Goal: Check status: Check status

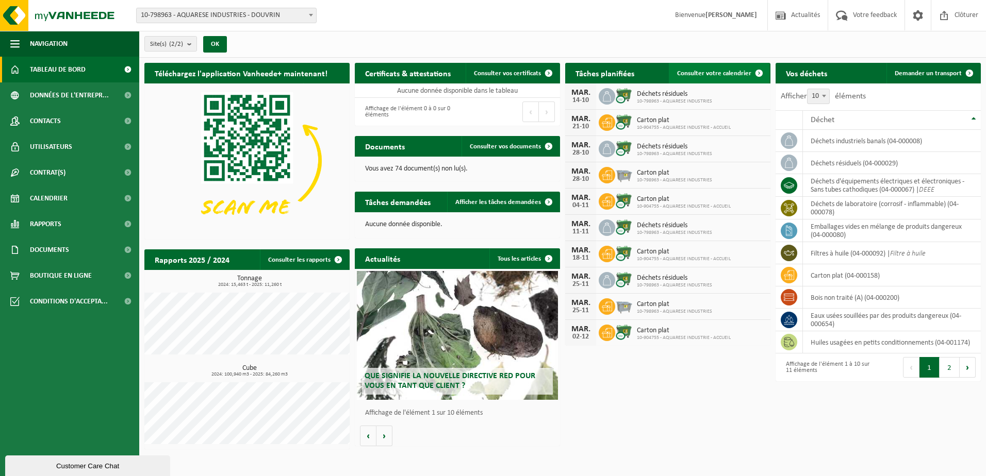
click at [723, 76] on span "Consulter votre calendrier" at bounding box center [714, 73] width 74 height 7
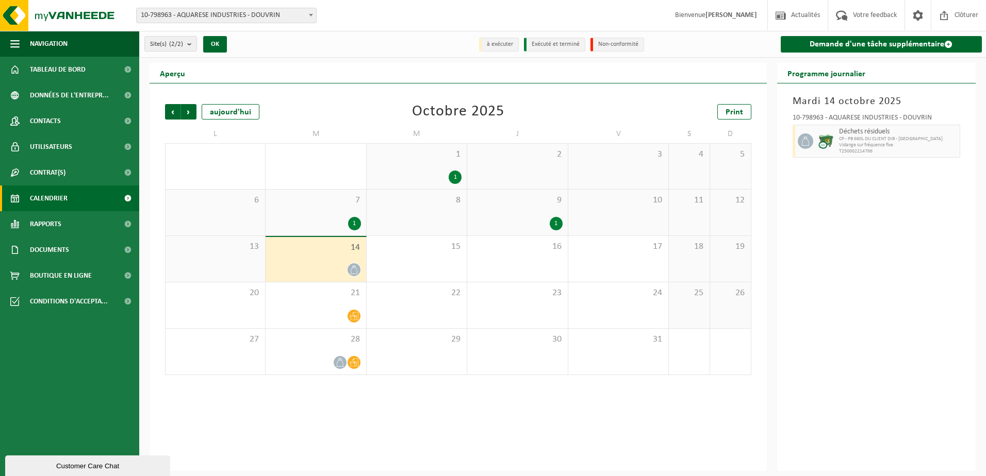
click at [525, 208] on div "9 1" at bounding box center [517, 213] width 100 height 46
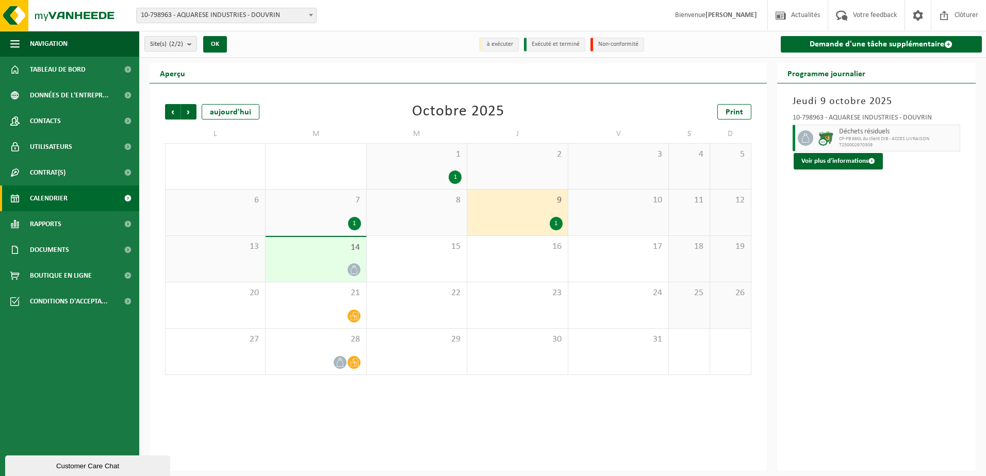
click at [316, 209] on div "7 1" at bounding box center [316, 213] width 100 height 46
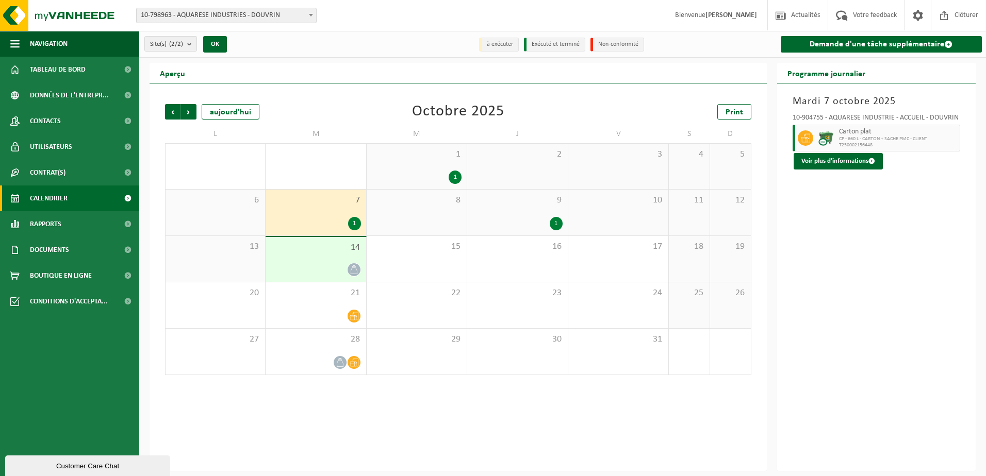
click at [316, 261] on div "14" at bounding box center [316, 259] width 100 height 45
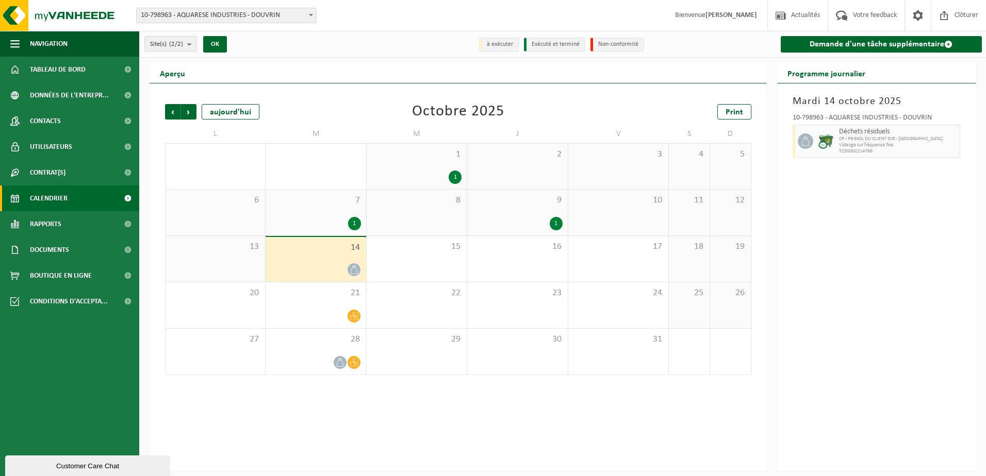
click at [541, 212] on div "9 1" at bounding box center [517, 213] width 100 height 46
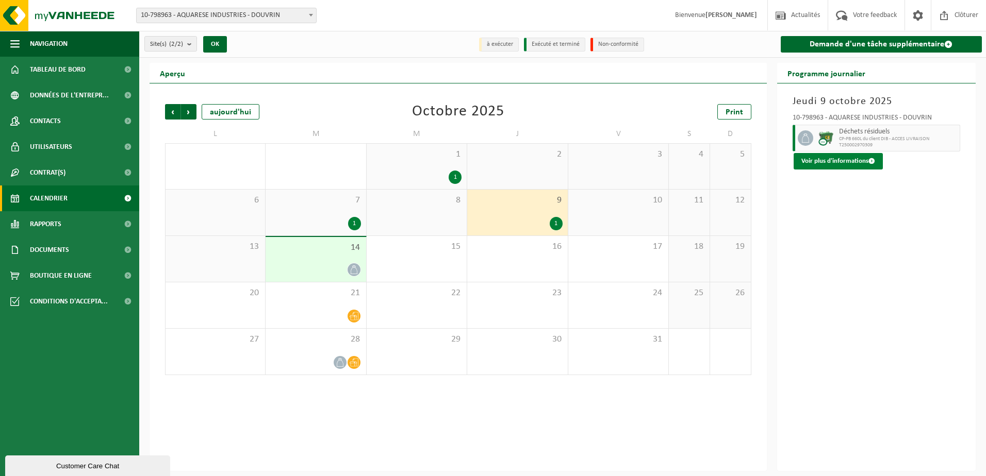
click at [841, 162] on button "Voir plus d'informations" at bounding box center [837, 161] width 89 height 16
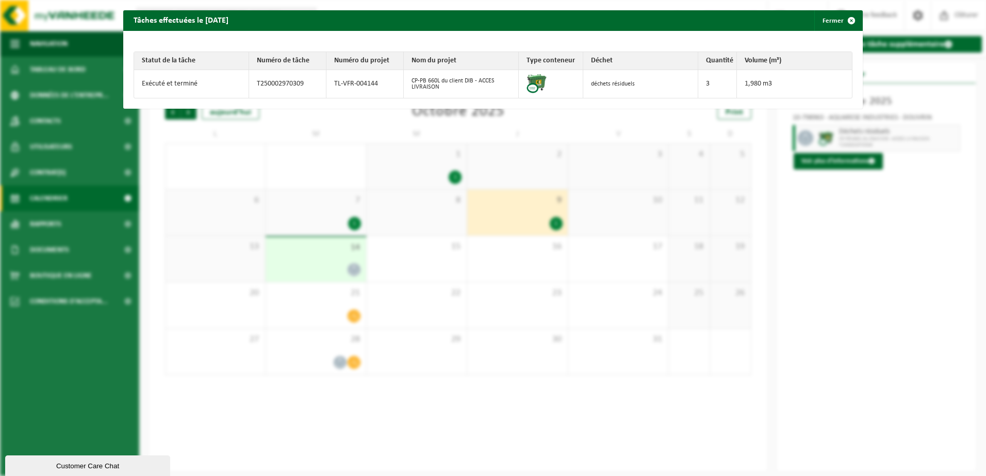
click at [794, 220] on div "Tâches effectuées le 2025-10-09 Fermer Statut de la tâche Numéro de tâche Numér…" at bounding box center [493, 238] width 986 height 476
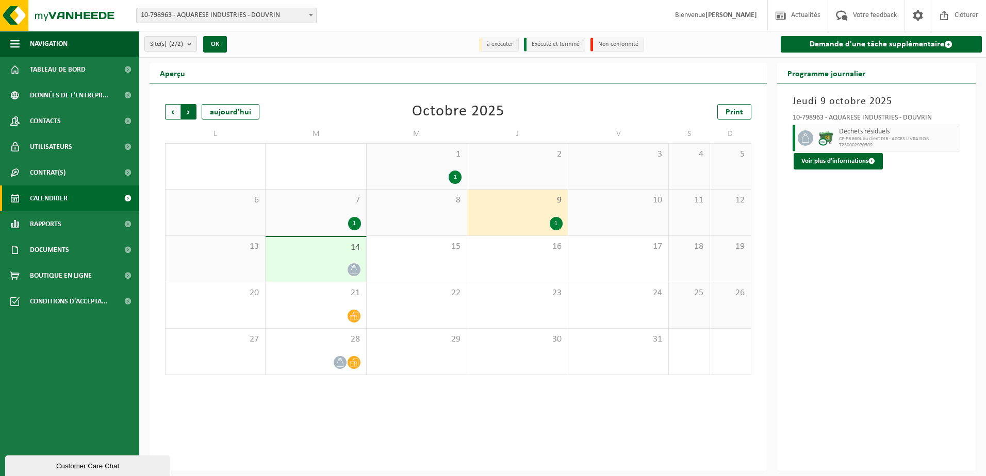
click at [168, 114] on span "Précédent" at bounding box center [172, 111] width 15 height 15
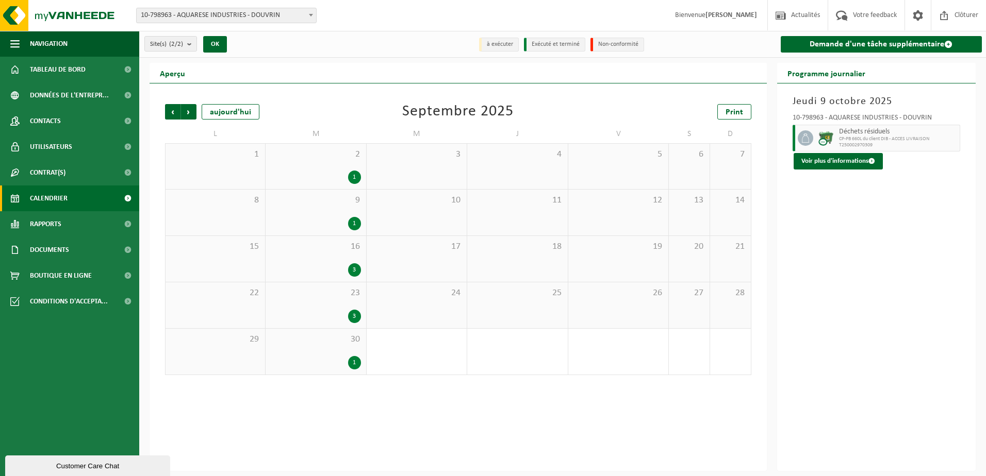
click at [306, 246] on span "16" at bounding box center [316, 246] width 90 height 11
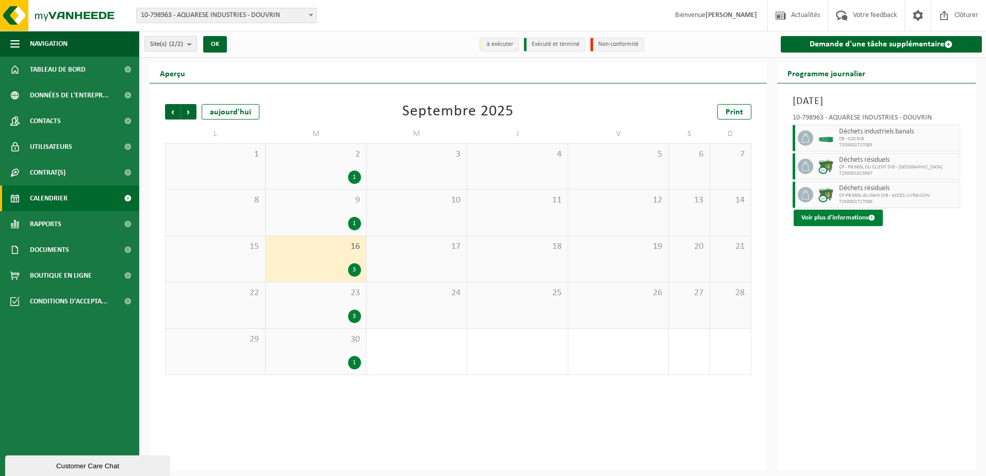
click at [838, 216] on button "Voir plus d'informations" at bounding box center [837, 218] width 89 height 16
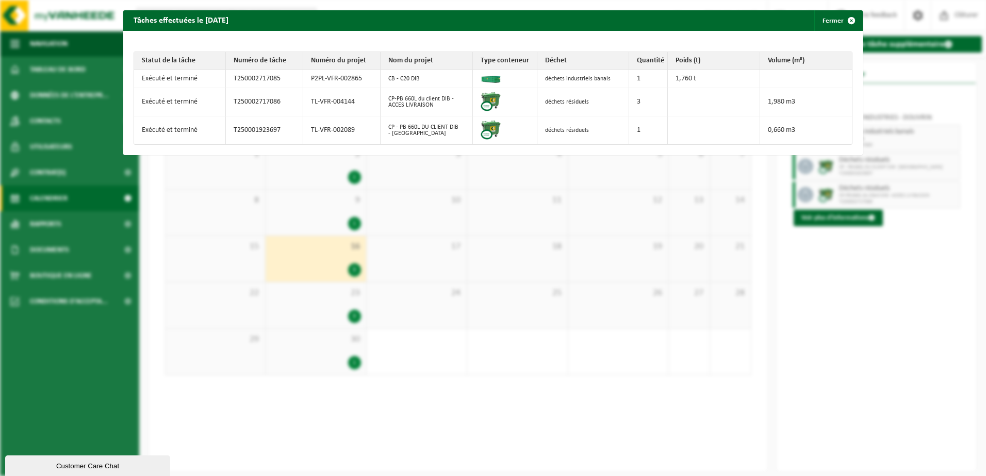
click at [874, 279] on div "Tâches effectuées le 2025-09-16 Fermer Statut de la tâche Numéro de tâche Numér…" at bounding box center [493, 238] width 986 height 476
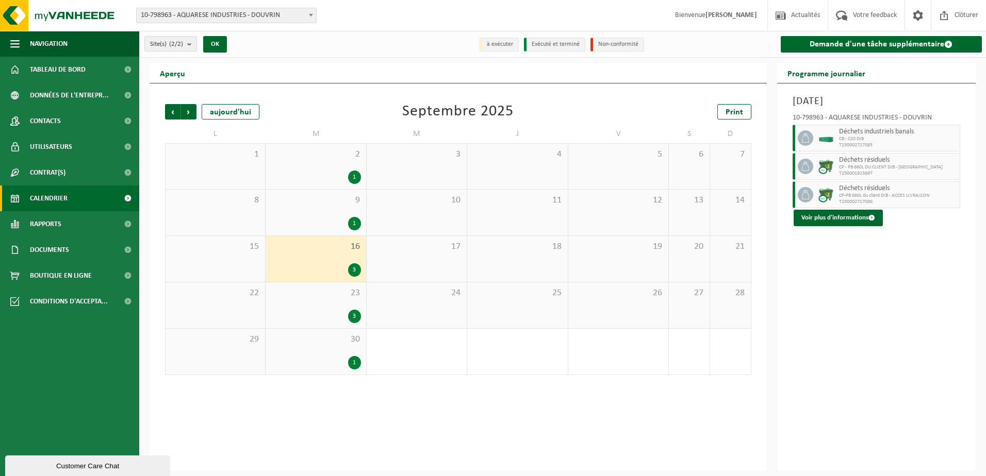
click at [319, 302] on div "23 3" at bounding box center [316, 306] width 100 height 46
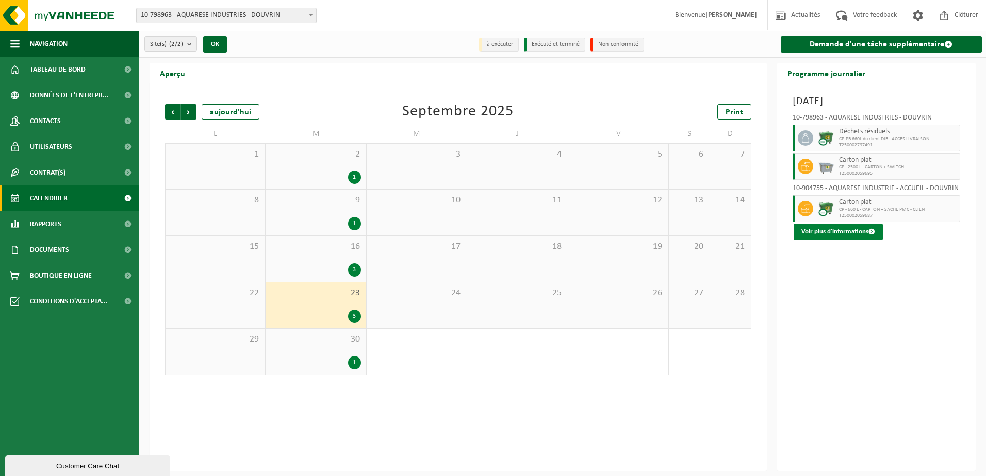
click at [834, 231] on button "Voir plus d'informations" at bounding box center [837, 232] width 89 height 16
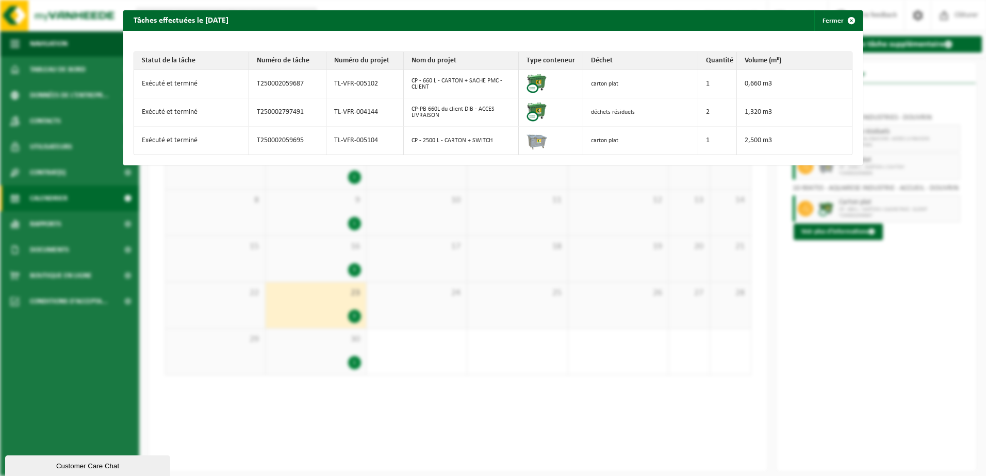
click at [885, 291] on div "Tâches effectuées le 2025-09-23 Fermer Statut de la tâche Numéro de tâche Numér…" at bounding box center [493, 238] width 986 height 476
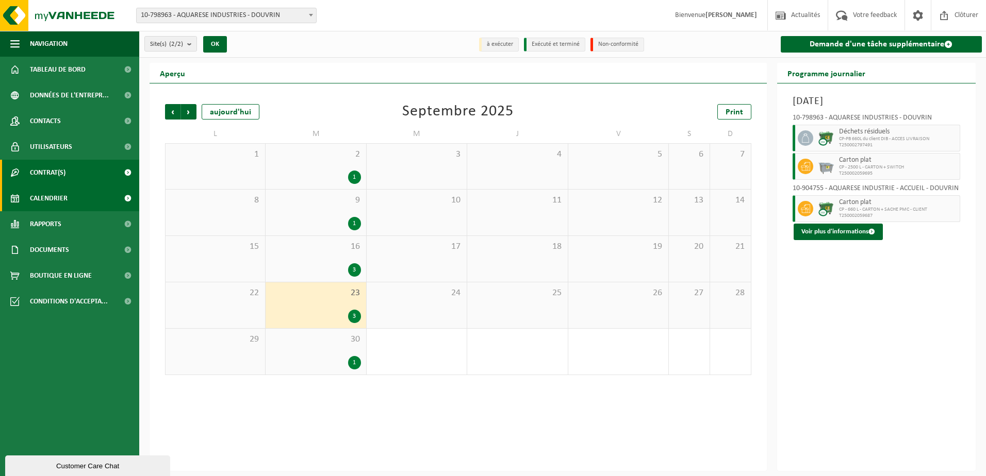
click at [52, 171] on span "Contrat(s)" at bounding box center [48, 173] width 36 height 26
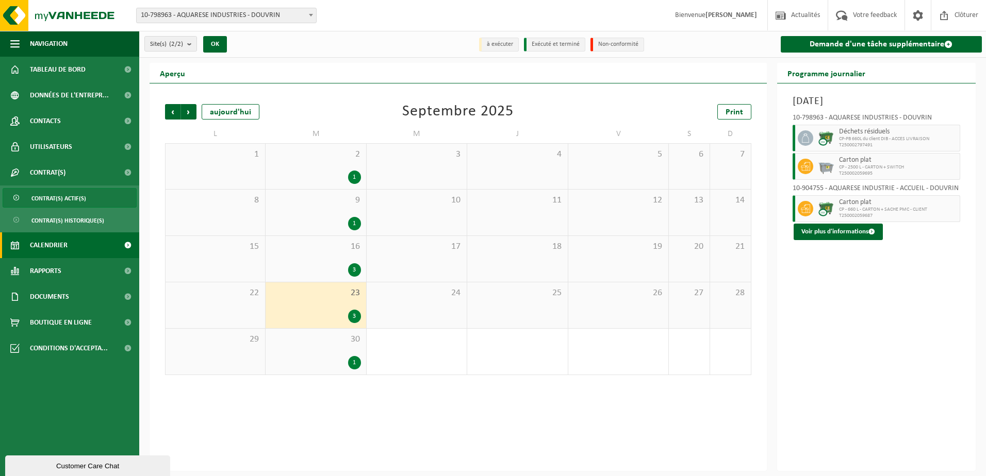
click at [68, 198] on span "Contrat(s) actif(s)" at bounding box center [58, 199] width 55 height 20
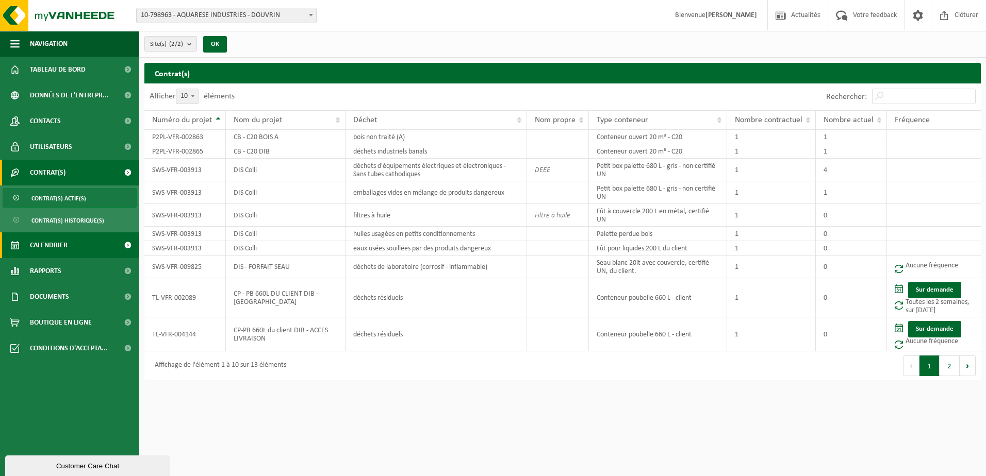
click at [76, 246] on link "Calendrier" at bounding box center [69, 246] width 139 height 26
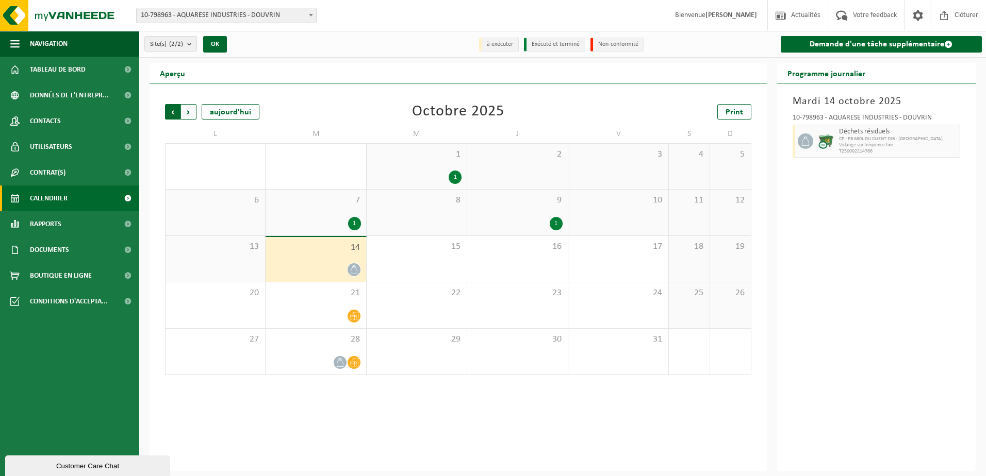
click at [194, 112] on span "Suivant" at bounding box center [188, 111] width 15 height 15
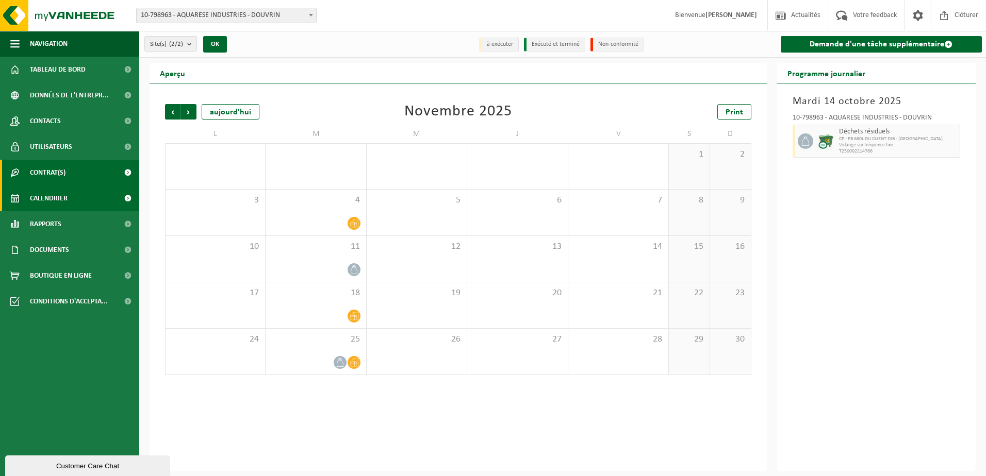
click at [65, 175] on span "Contrat(s)" at bounding box center [48, 173] width 36 height 26
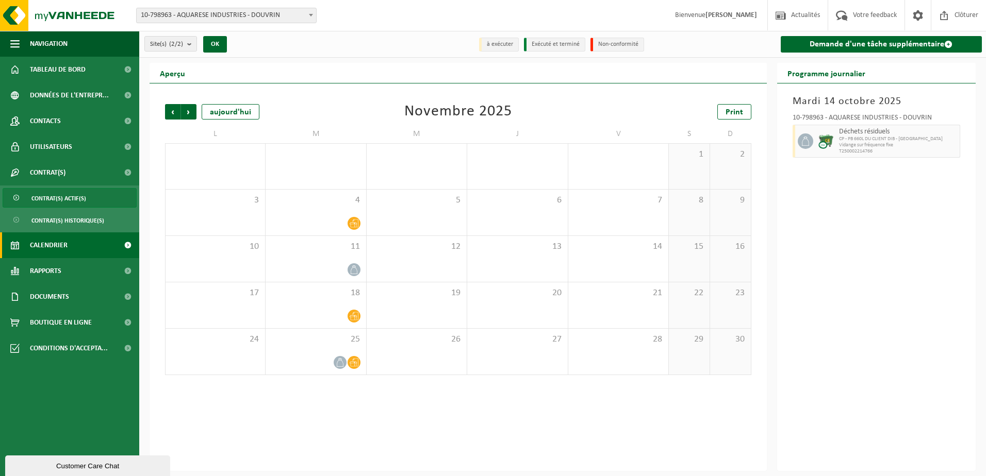
click at [72, 203] on span "Contrat(s) actif(s)" at bounding box center [58, 199] width 55 height 20
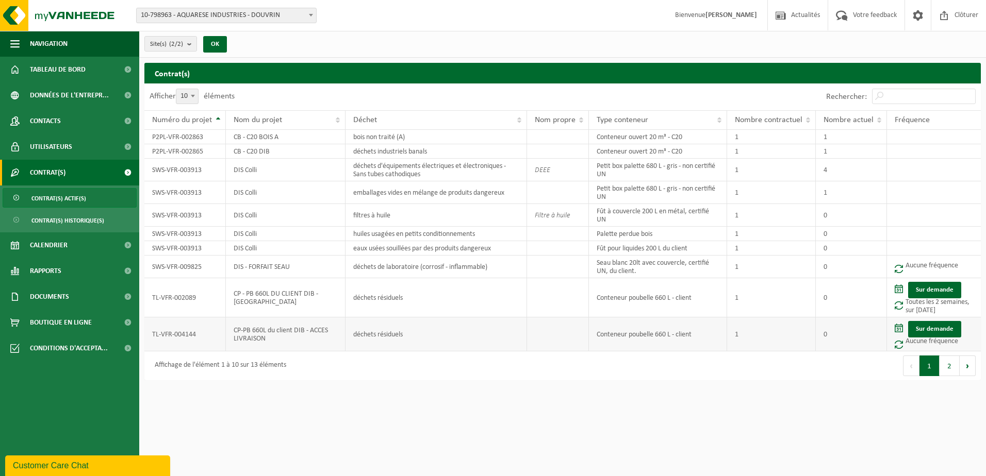
click at [801, 331] on td "1" at bounding box center [771, 335] width 89 height 34
click at [288, 326] on td "CP-PB 660L du client DIB - ACCES LIVRAISON" at bounding box center [286, 335] width 120 height 34
click at [56, 244] on span "Calendrier" at bounding box center [49, 246] width 38 height 26
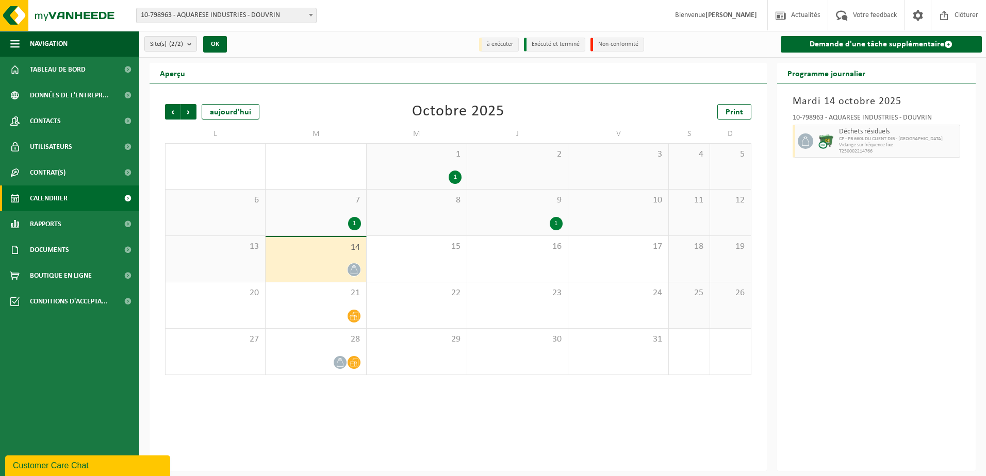
click at [311, 262] on div "14" at bounding box center [316, 259] width 100 height 45
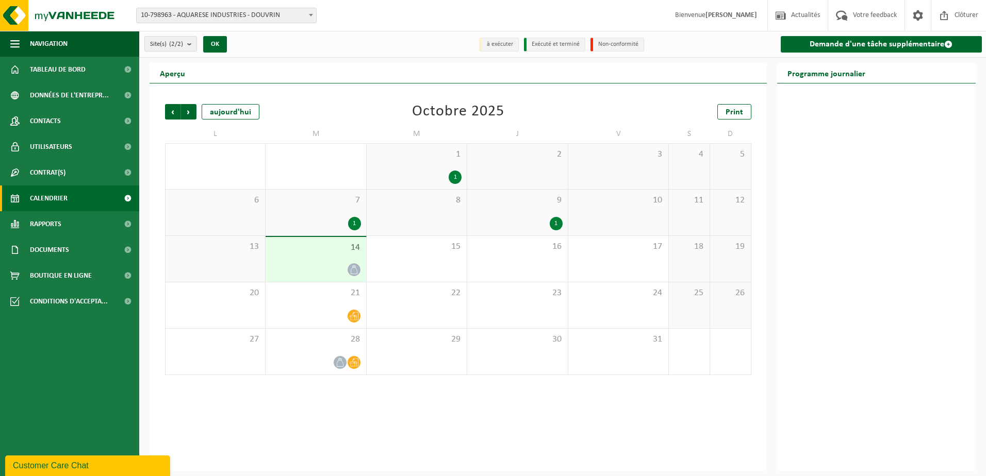
click at [353, 270] on icon at bounding box center [354, 270] width 9 height 9
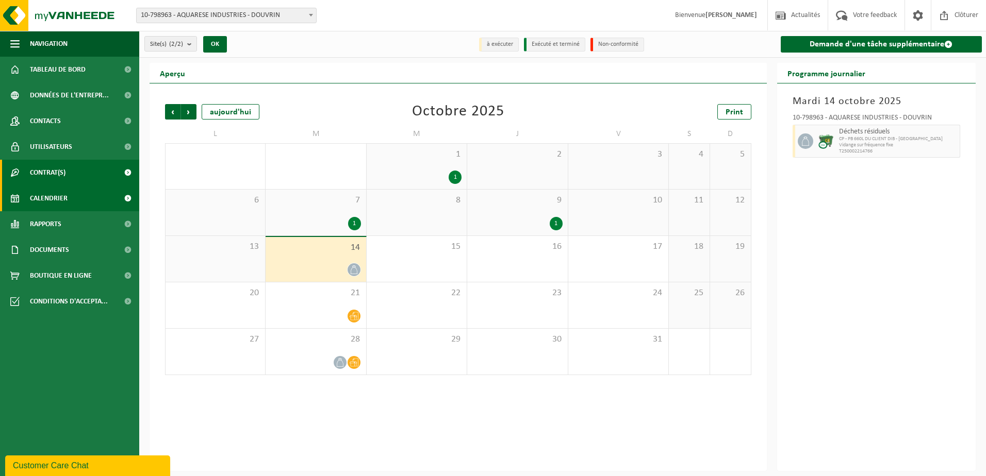
click at [52, 176] on span "Contrat(s)" at bounding box center [48, 173] width 36 height 26
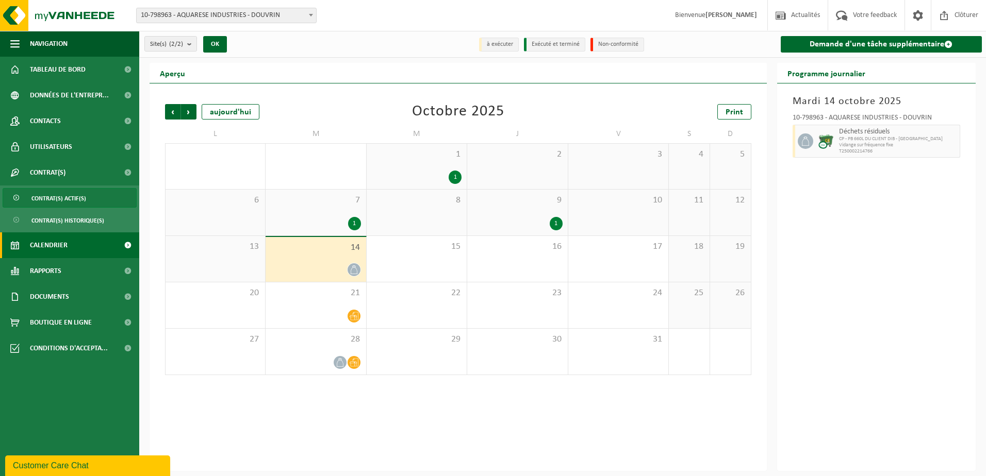
click at [56, 197] on span "Contrat(s) actif(s)" at bounding box center [58, 199] width 55 height 20
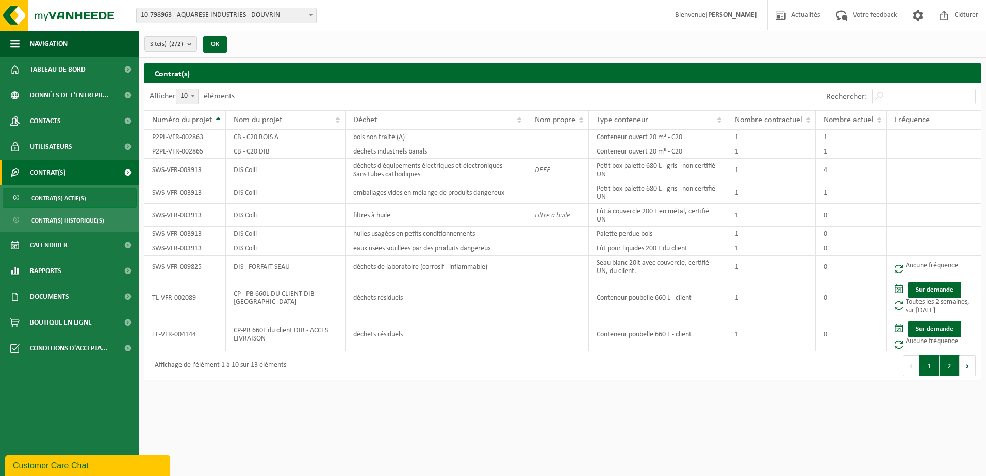
click at [945, 368] on button "2" at bounding box center [949, 366] width 20 height 21
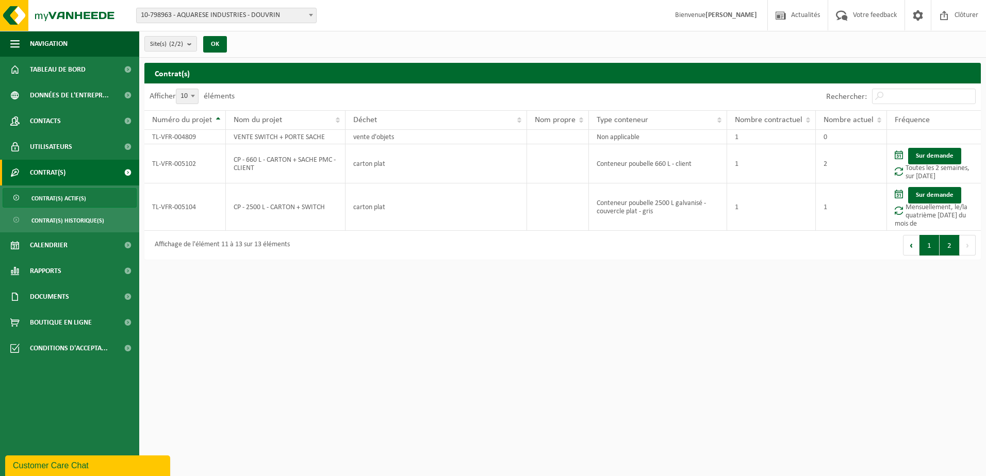
click at [931, 245] on button "1" at bounding box center [929, 245] width 20 height 21
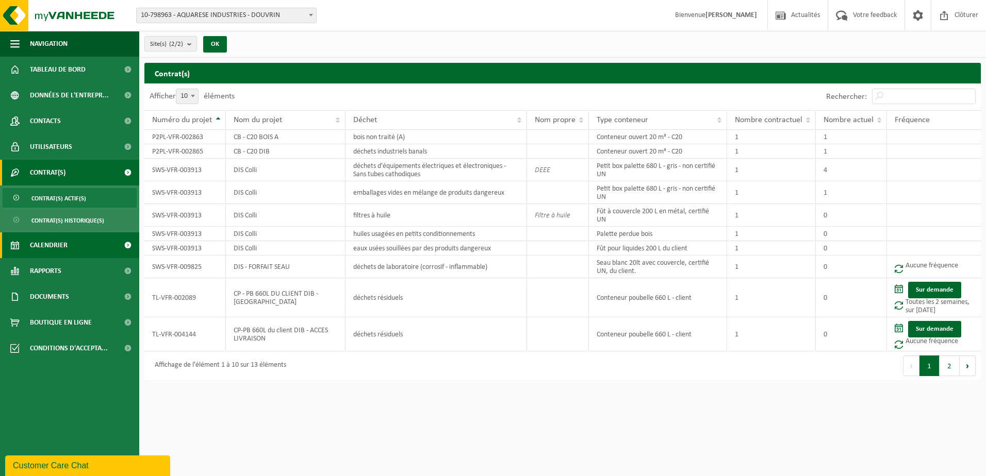
click at [64, 248] on span "Calendrier" at bounding box center [49, 246] width 38 height 26
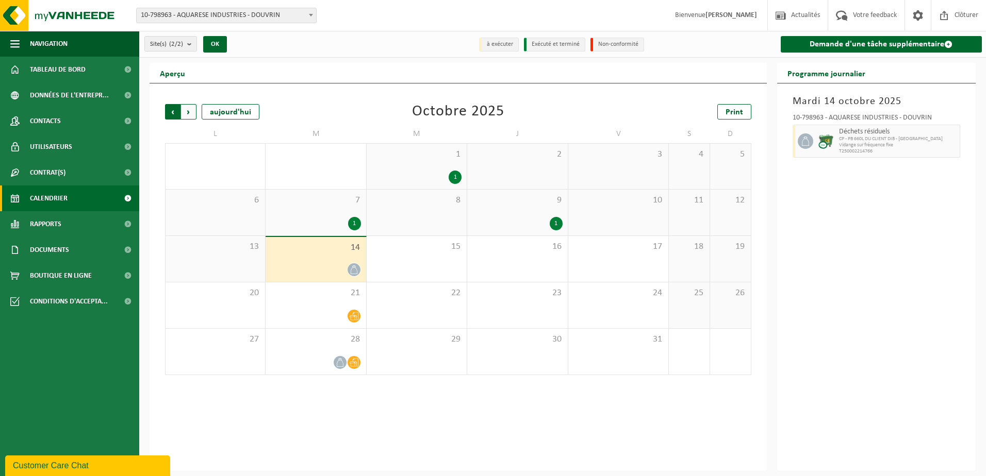
click at [192, 116] on span "Suivant" at bounding box center [188, 111] width 15 height 15
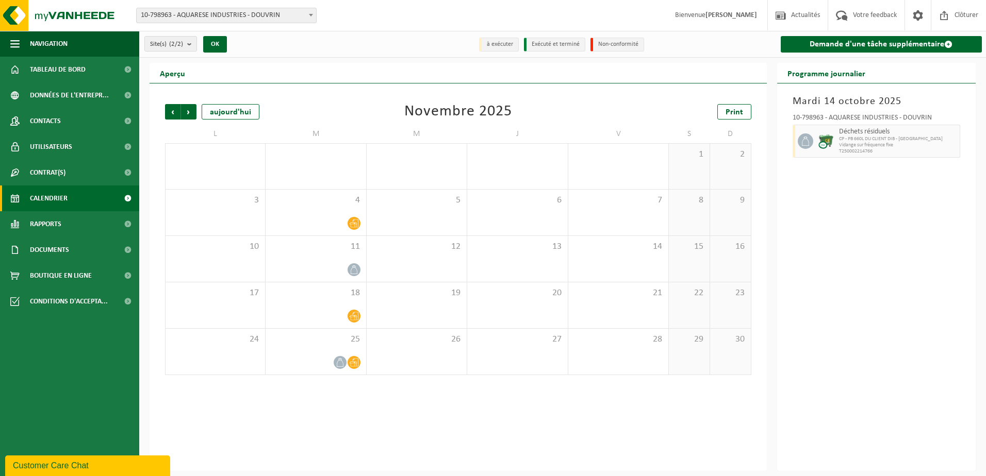
click at [192, 116] on span "Suivant" at bounding box center [188, 111] width 15 height 15
click at [169, 111] on span "Précédent" at bounding box center [172, 111] width 15 height 15
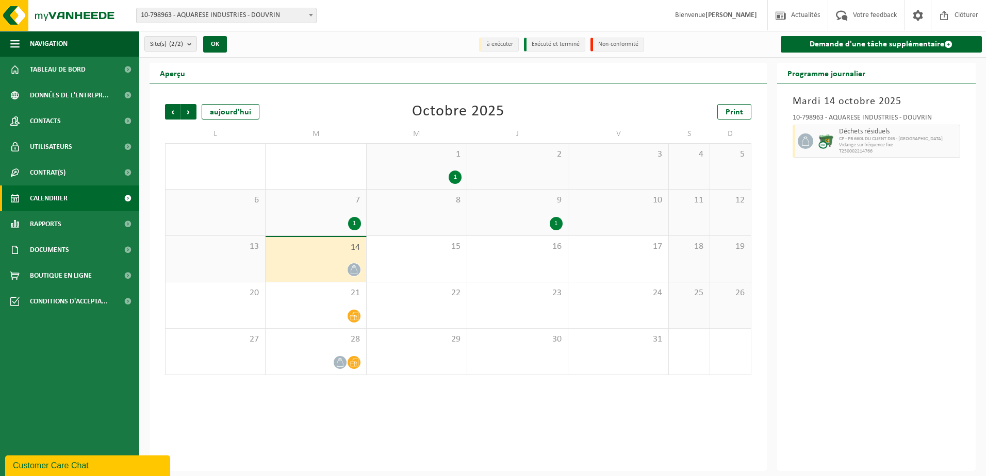
click at [336, 204] on span "7" at bounding box center [316, 200] width 90 height 11
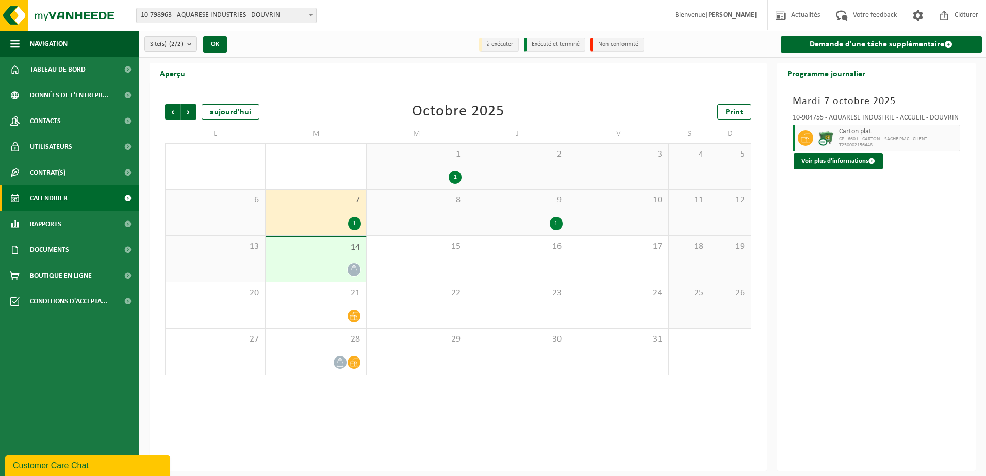
click at [502, 204] on span "9" at bounding box center [517, 200] width 90 height 11
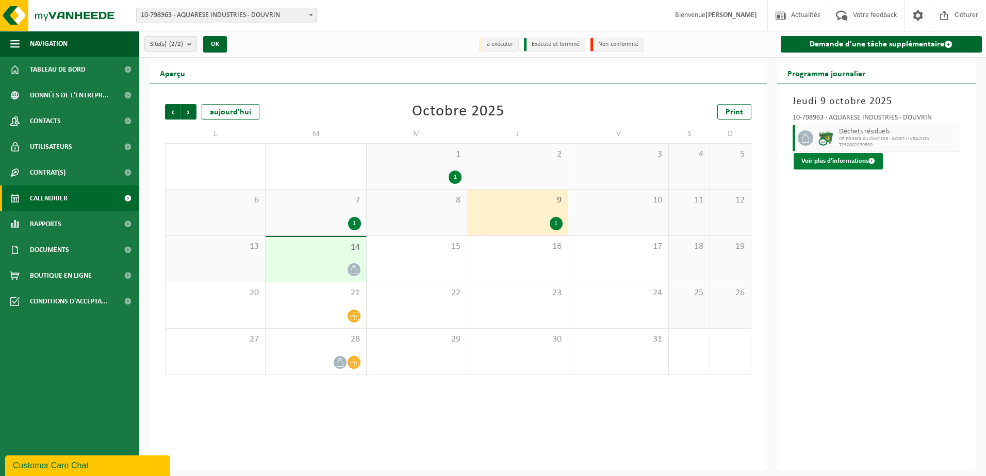
click at [827, 161] on button "Voir plus d'informations" at bounding box center [837, 161] width 89 height 16
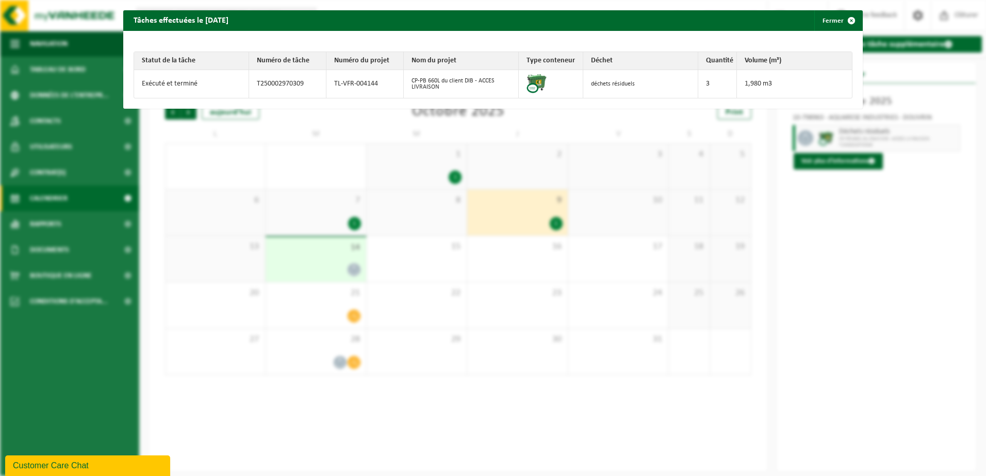
click at [826, 239] on div "Tâches effectuées le 2025-10-09 Fermer Statut de la tâche Numéro de tâche Numér…" at bounding box center [493, 238] width 986 height 476
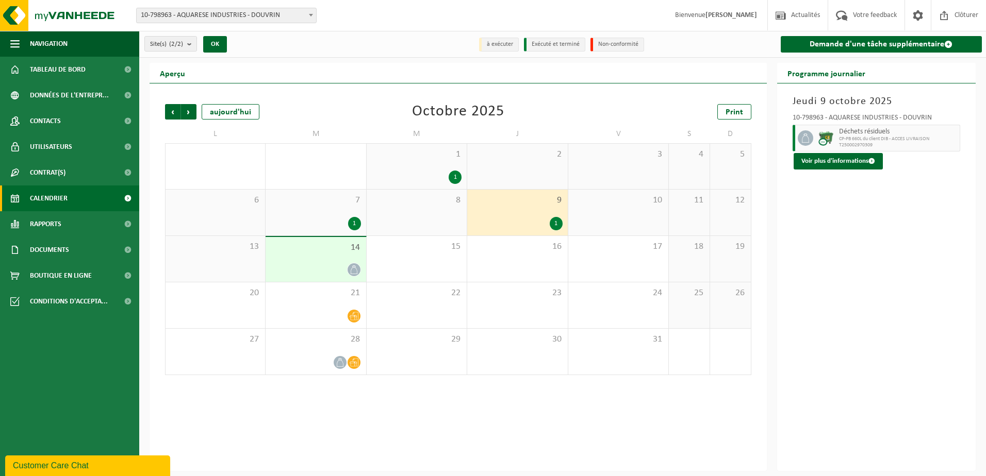
click at [330, 255] on div "14" at bounding box center [316, 259] width 100 height 45
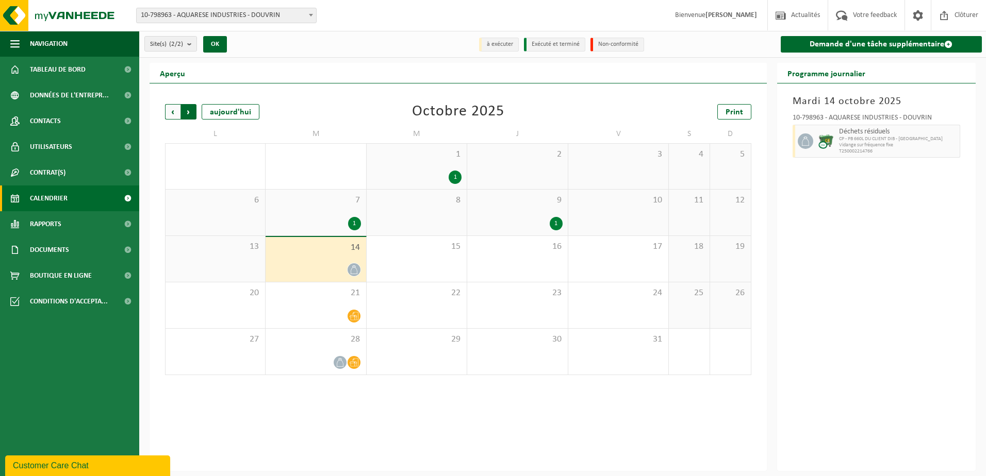
click at [173, 106] on span "Précédent" at bounding box center [172, 111] width 15 height 15
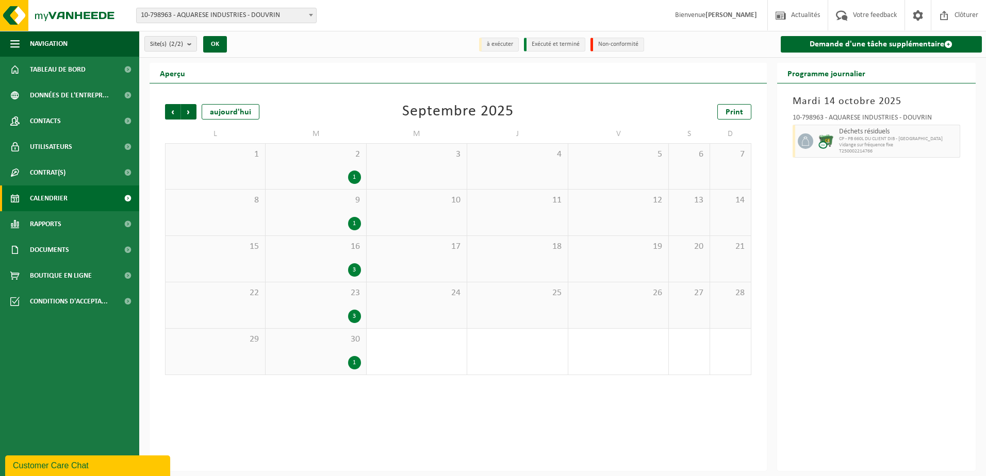
click at [322, 242] on span "16" at bounding box center [316, 246] width 90 height 11
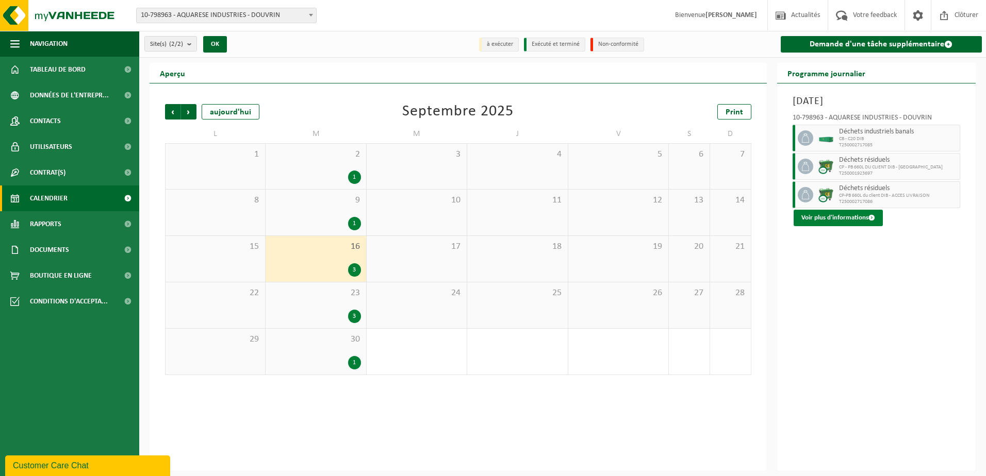
click at [847, 217] on button "Voir plus d'informations" at bounding box center [837, 218] width 89 height 16
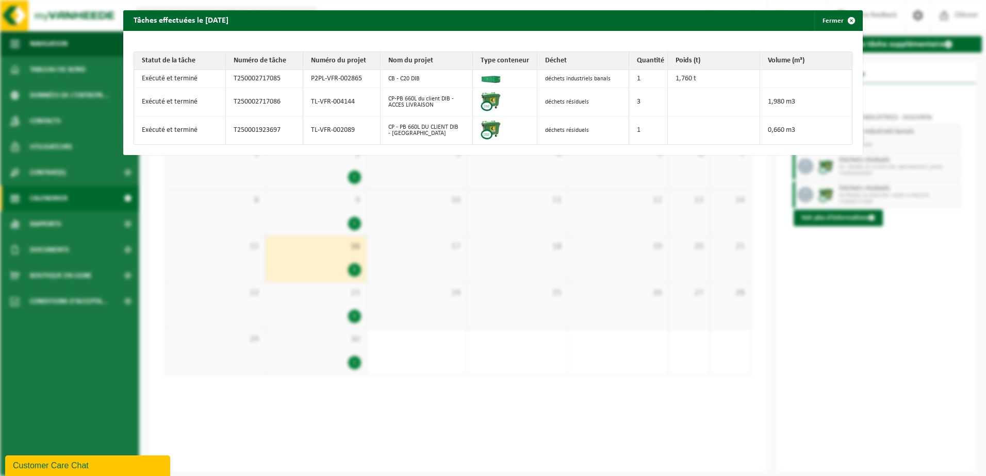
click at [769, 264] on div "Tâches effectuées le 2025-09-16 Fermer Statut de la tâche Numéro de tâche Numér…" at bounding box center [493, 238] width 986 height 476
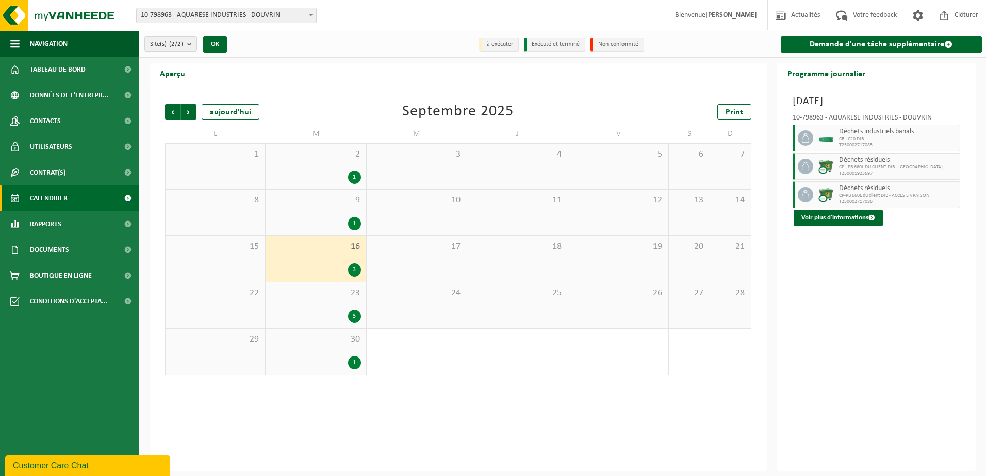
click at [319, 284] on div "23 3" at bounding box center [316, 306] width 100 height 46
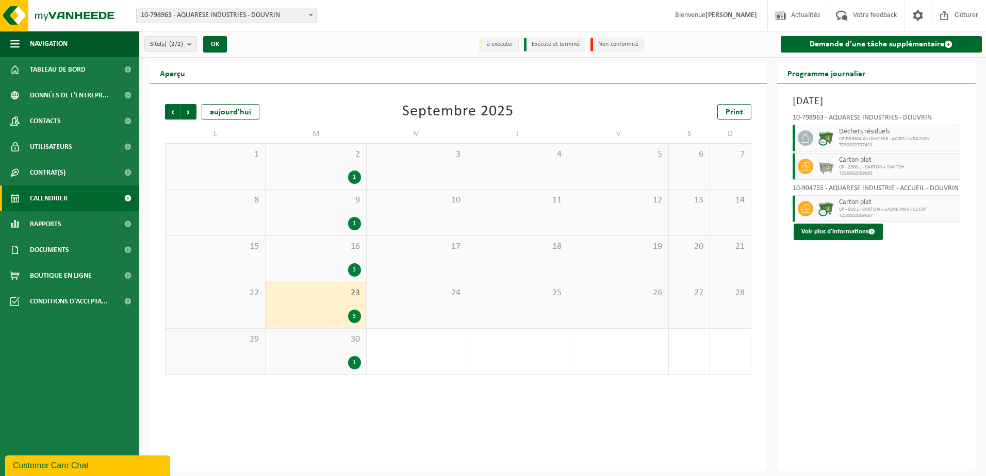
click at [317, 338] on span "30" at bounding box center [316, 339] width 90 height 11
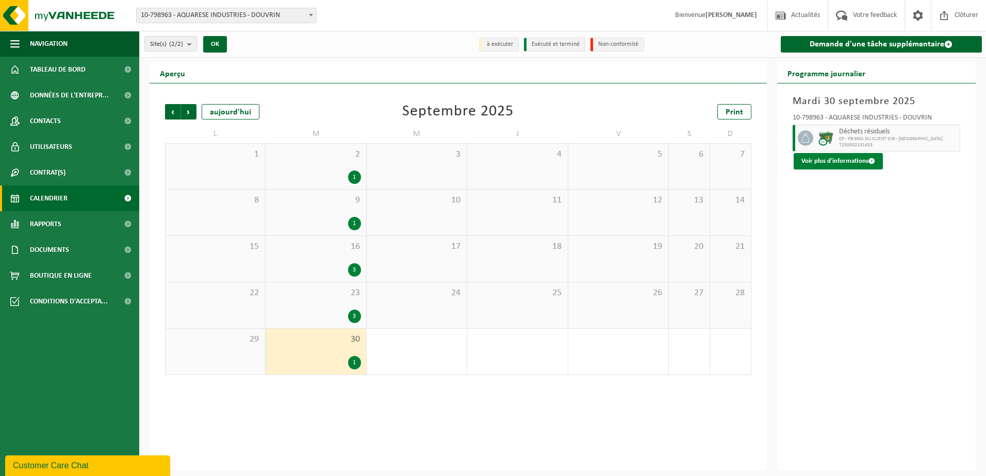
click at [844, 159] on button "Voir plus d'informations" at bounding box center [837, 161] width 89 height 16
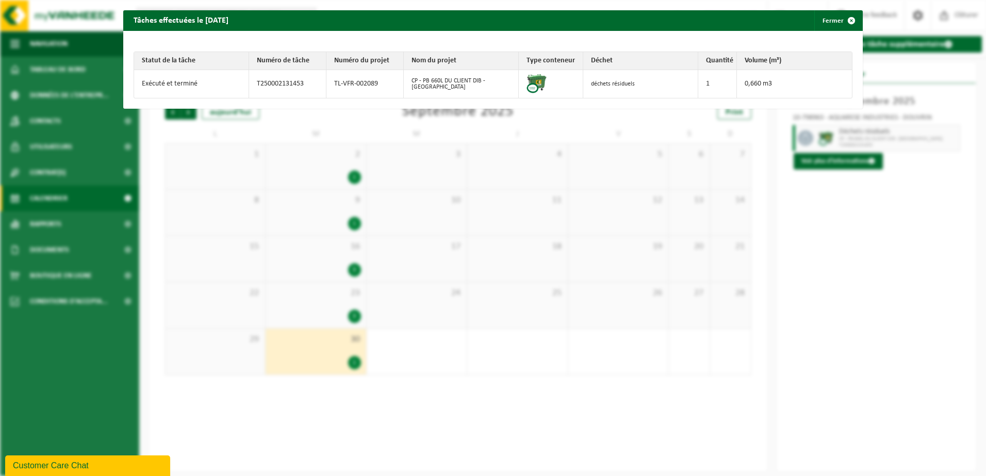
click at [860, 246] on div "Tâches effectuées le 2025-09-30 Fermer Statut de la tâche Numéro de tâche Numér…" at bounding box center [493, 238] width 986 height 476
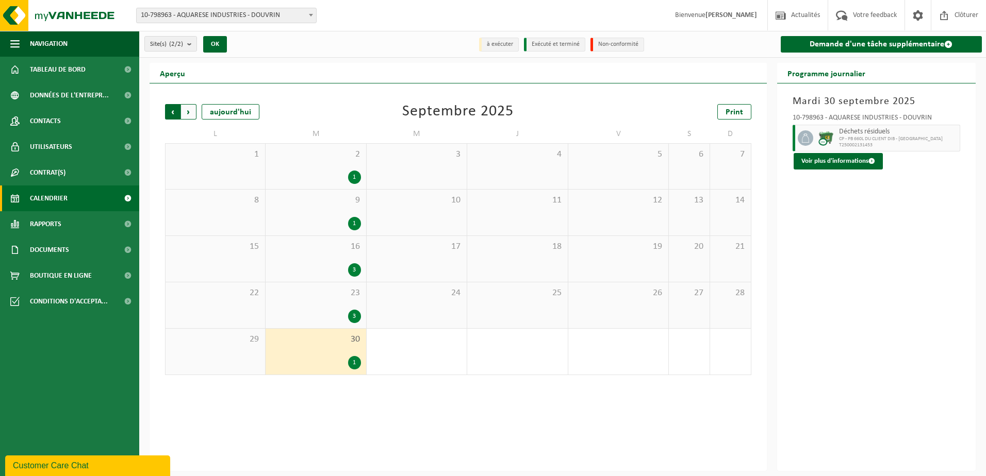
click at [190, 115] on span "Suivant" at bounding box center [188, 111] width 15 height 15
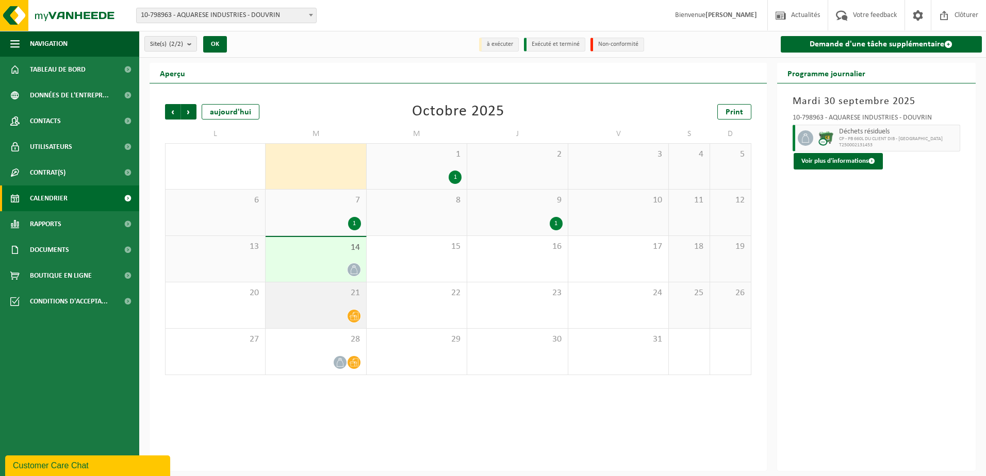
click at [315, 310] on div at bounding box center [316, 316] width 90 height 14
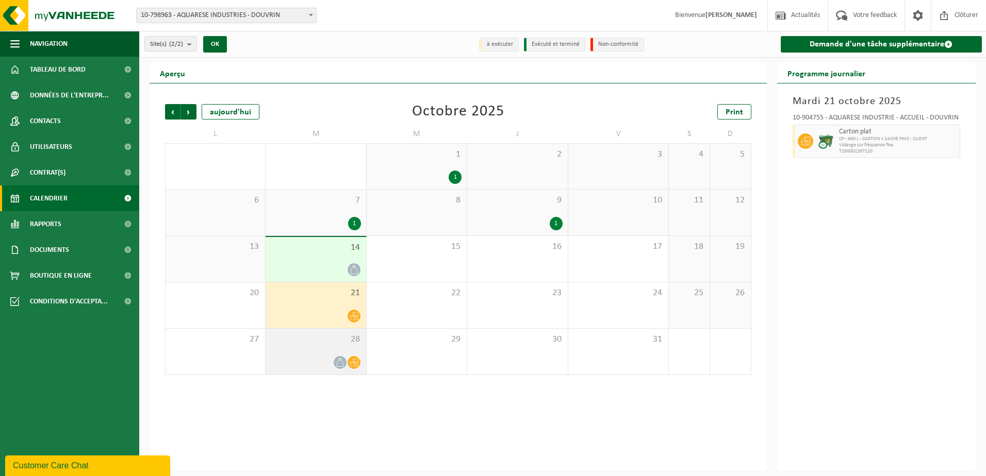
click at [323, 357] on div at bounding box center [316, 363] width 90 height 14
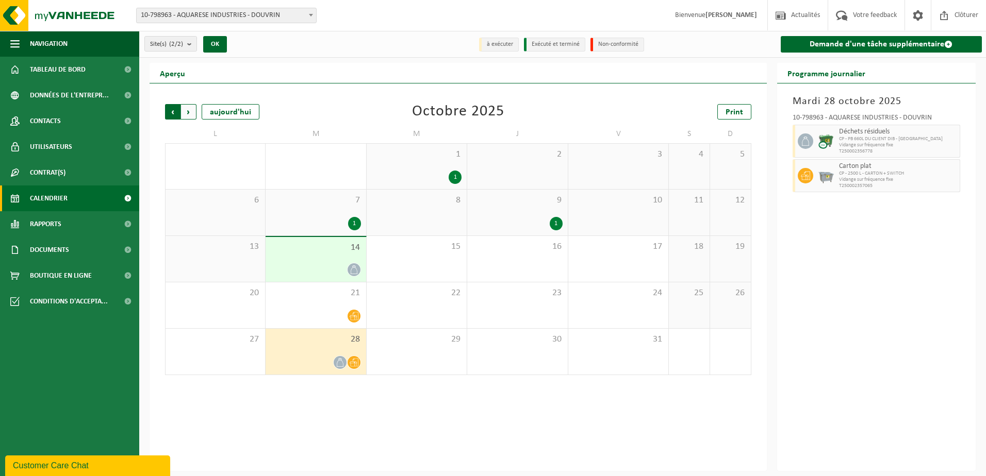
click at [189, 113] on span "Suivant" at bounding box center [188, 111] width 15 height 15
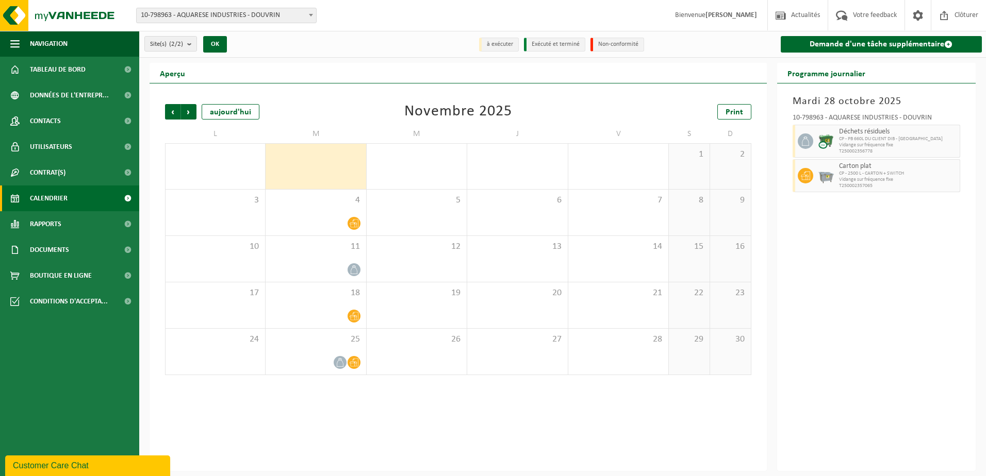
click at [189, 113] on span "Suivant" at bounding box center [188, 111] width 15 height 15
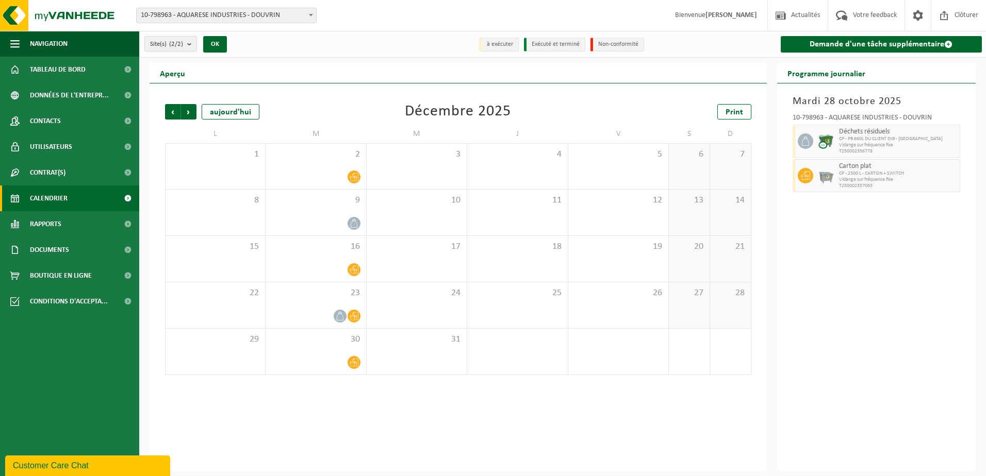
click at [189, 113] on span "Suivant" at bounding box center [188, 111] width 15 height 15
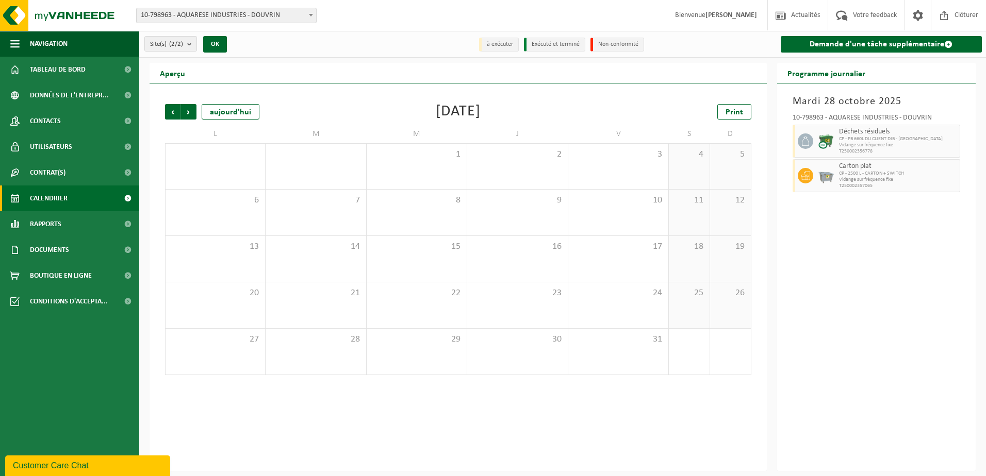
click at [64, 194] on span "Calendrier" at bounding box center [49, 199] width 38 height 26
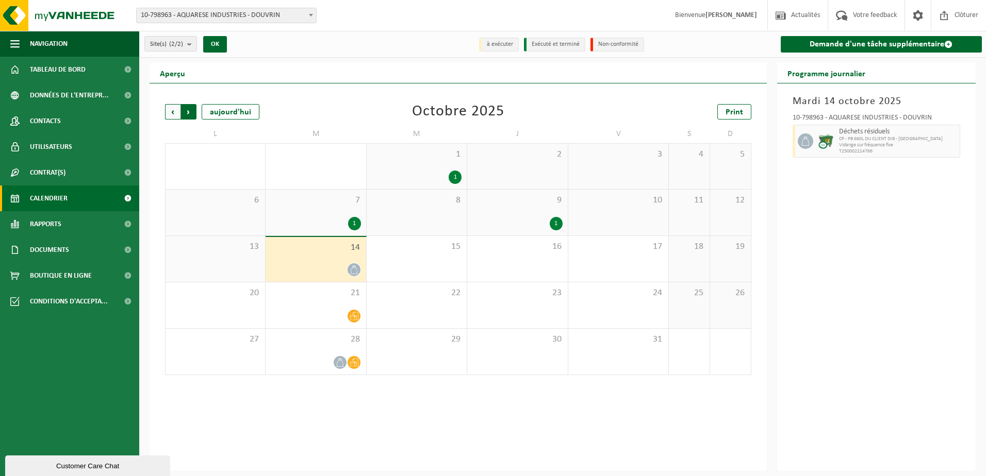
click at [178, 110] on span "Précédent" at bounding box center [172, 111] width 15 height 15
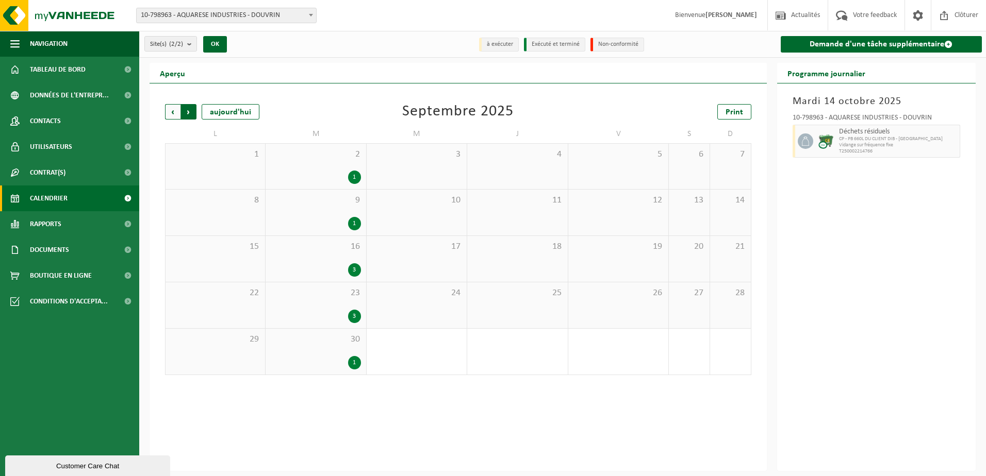
click at [168, 113] on span "Précédent" at bounding box center [172, 111] width 15 height 15
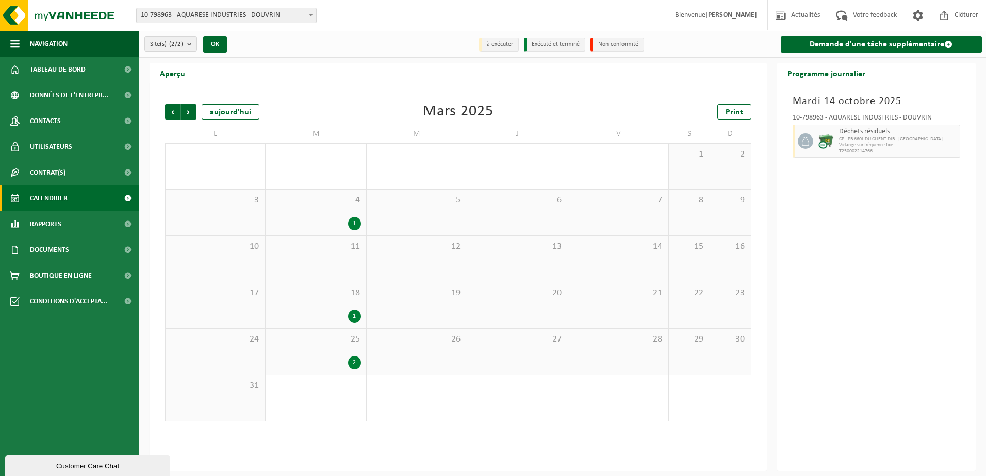
click at [168, 113] on span "Précédent" at bounding box center [172, 111] width 15 height 15
click at [54, 180] on span "Contrat(s)" at bounding box center [48, 173] width 36 height 26
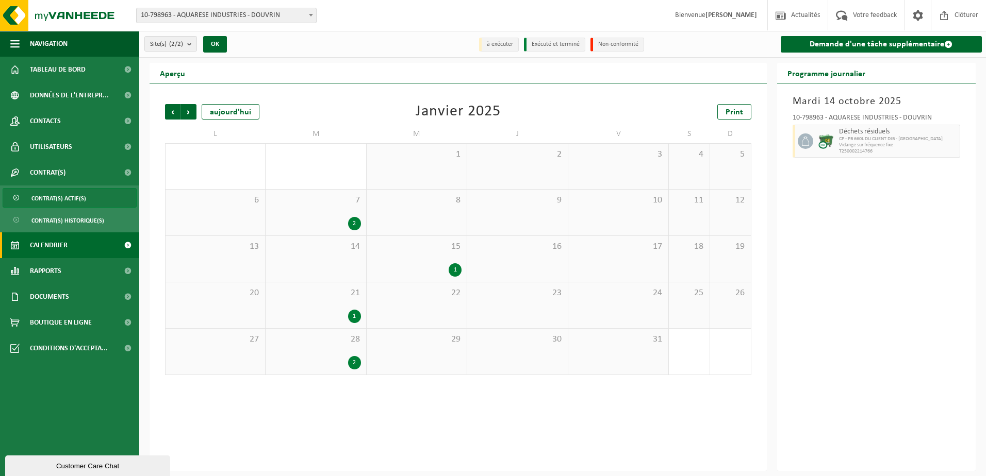
click at [54, 194] on span "Contrat(s) actif(s)" at bounding box center [58, 199] width 55 height 20
